Goal: Task Accomplishment & Management: Complete application form

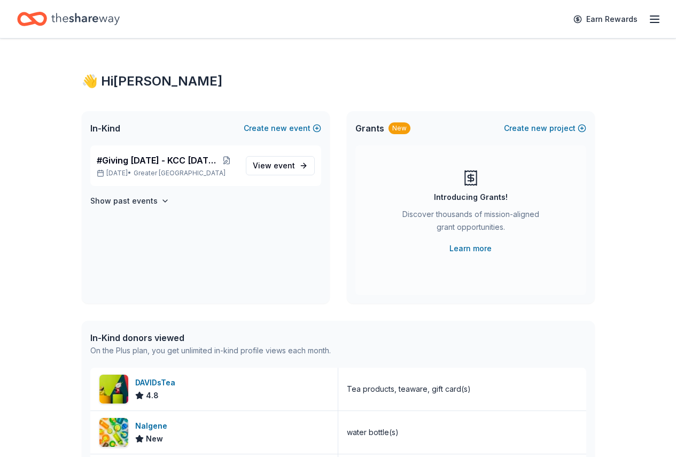
scroll to position [15, 0]
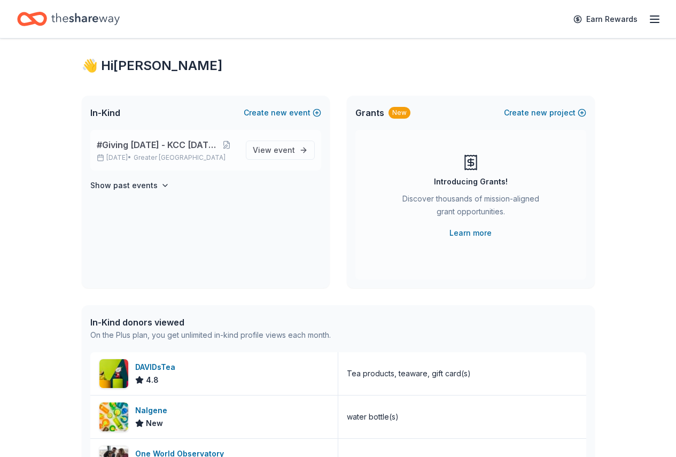
click at [151, 140] on span "#Giving [DATE] - KCC [DATE]" at bounding box center [156, 144] width 119 height 13
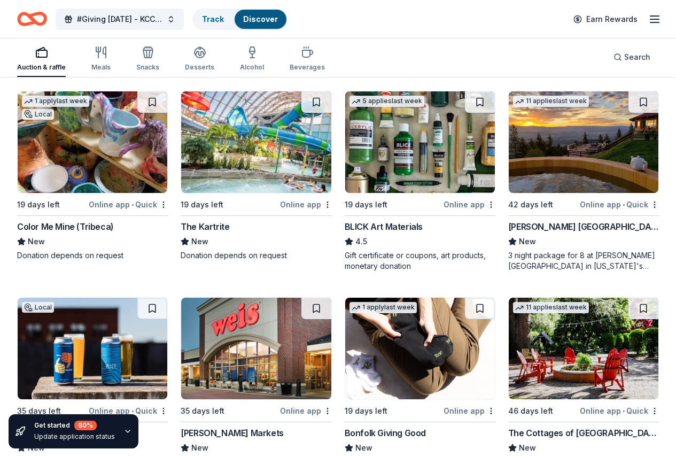
scroll to position [2797, 0]
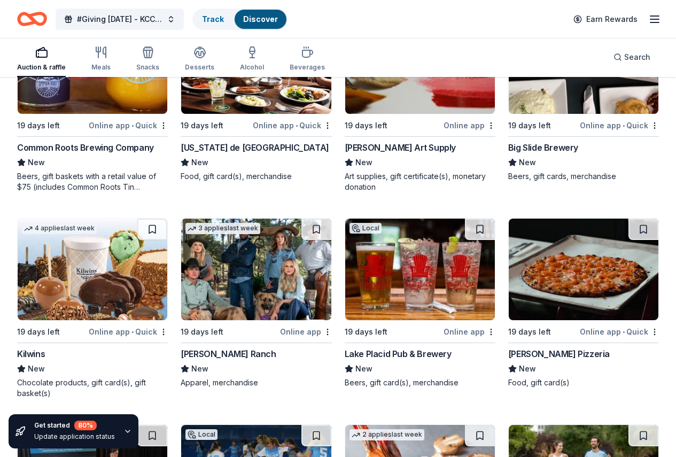
scroll to position [3673, 0]
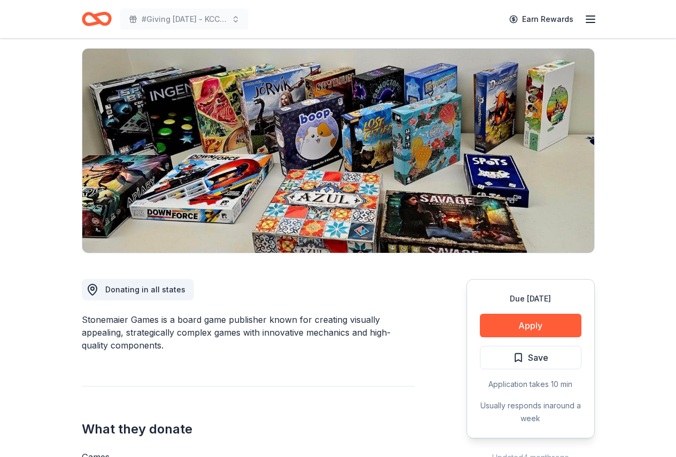
scroll to position [175, 0]
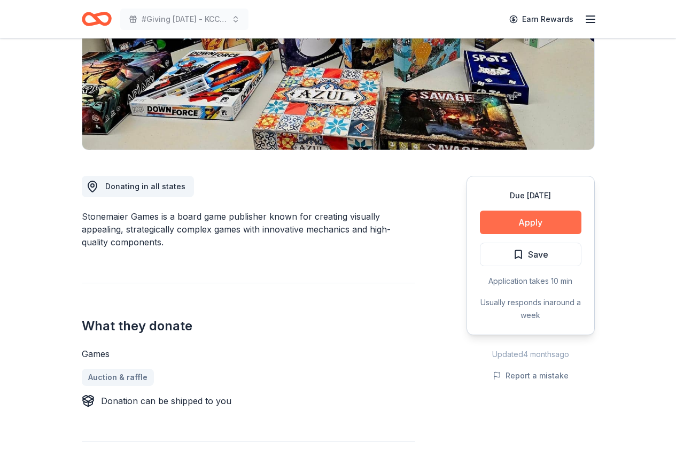
click at [500, 220] on button "Apply" at bounding box center [530, 221] width 101 height 23
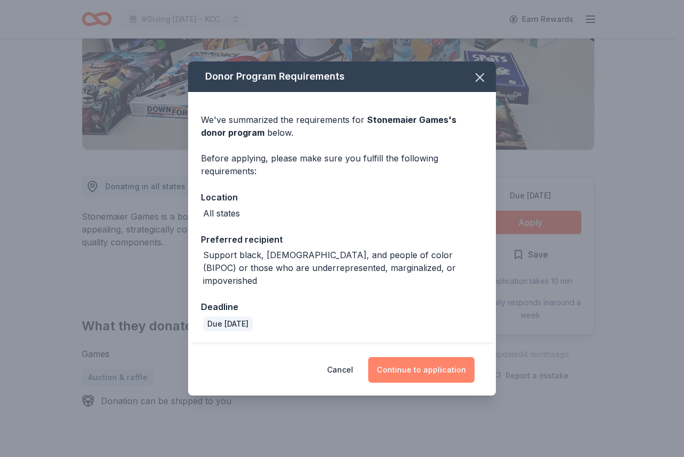
click at [428, 363] on button "Continue to application" at bounding box center [421, 370] width 106 height 26
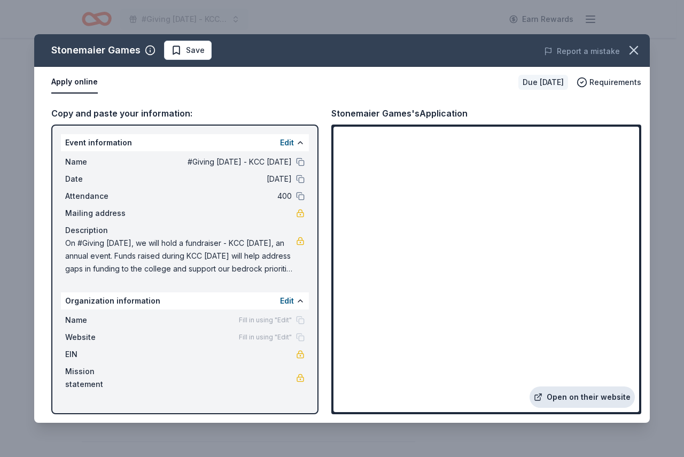
click at [572, 400] on link "Open on their website" at bounding box center [581, 396] width 105 height 21
click at [578, 396] on link "Open on their website" at bounding box center [581, 396] width 105 height 21
click at [636, 50] on icon "button" at bounding box center [633, 50] width 15 height 15
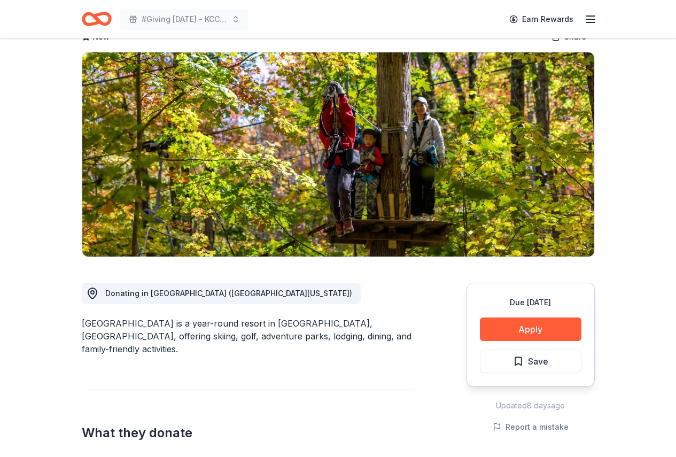
scroll to position [72, 0]
